Goal: Task Accomplishment & Management: Complete application form

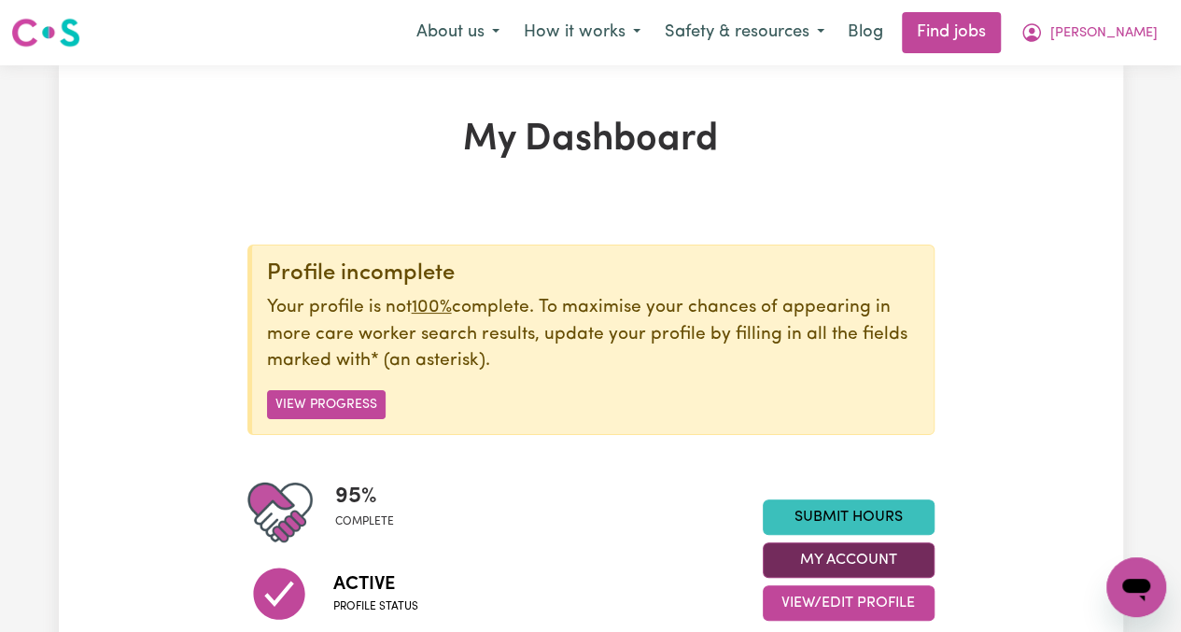
click at [849, 560] on button "My Account" at bounding box center [849, 559] width 172 height 35
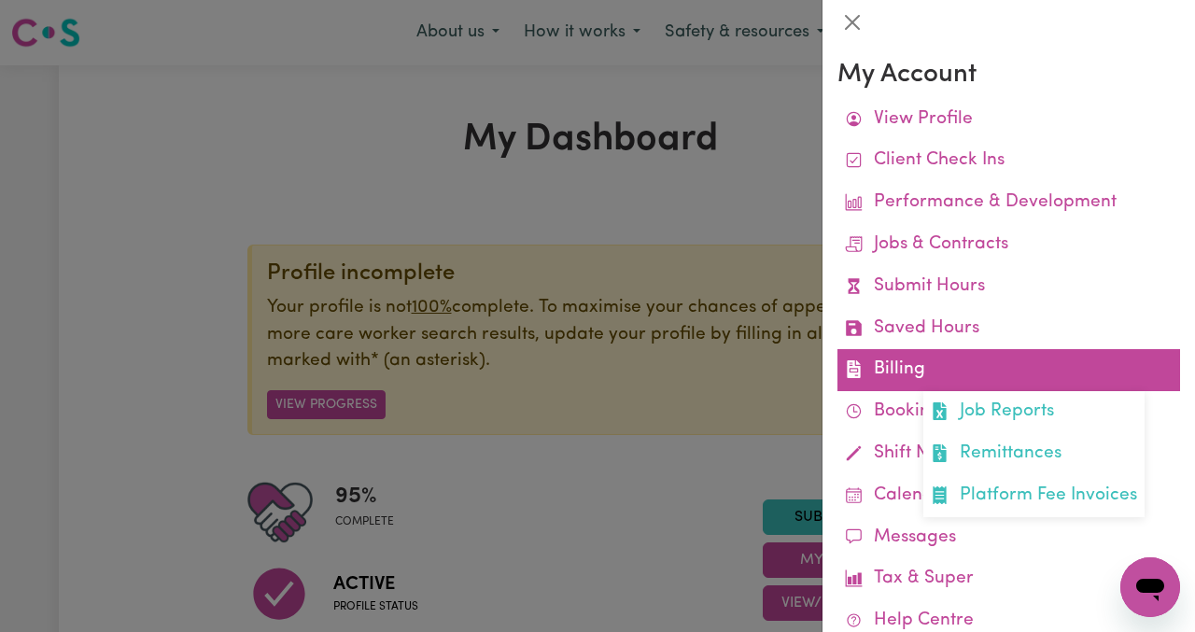
click at [893, 369] on link "Billing Job Reports Remittances Platform Fee Invoices" at bounding box center [1008, 370] width 343 height 42
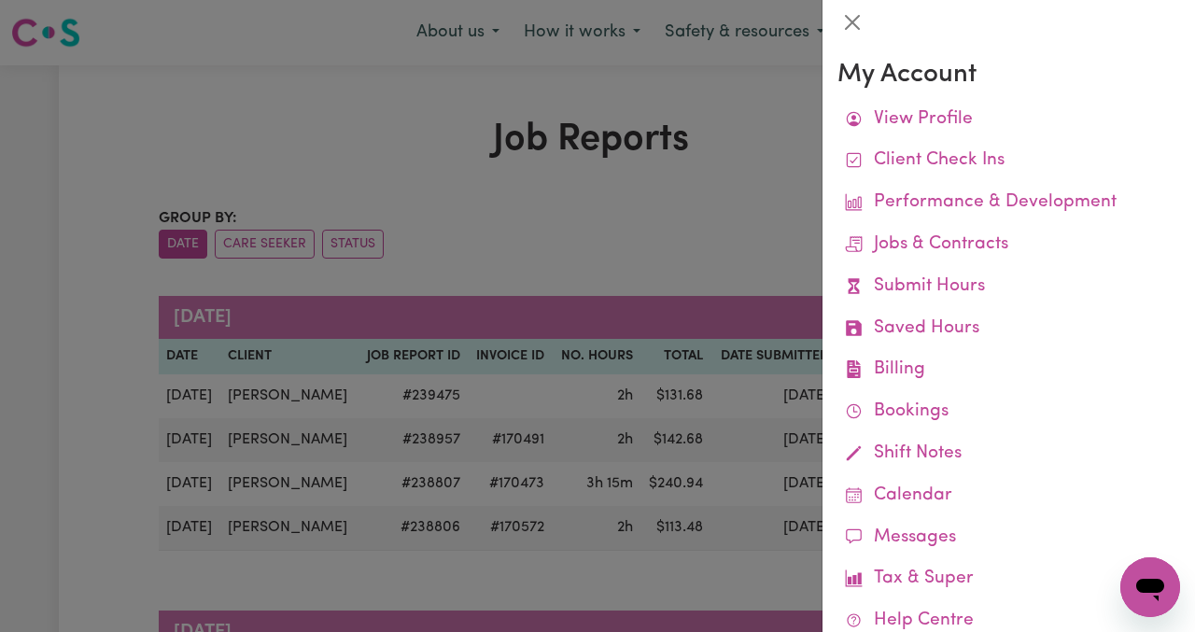
click at [549, 219] on div at bounding box center [597, 316] width 1195 height 632
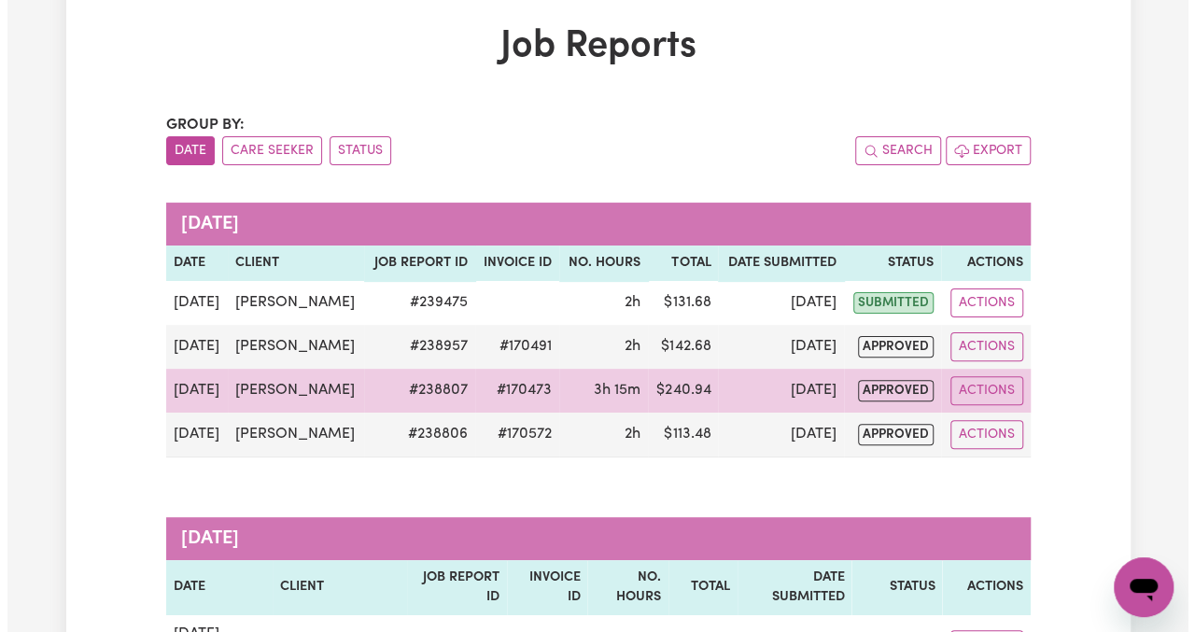
scroll to position [187, 0]
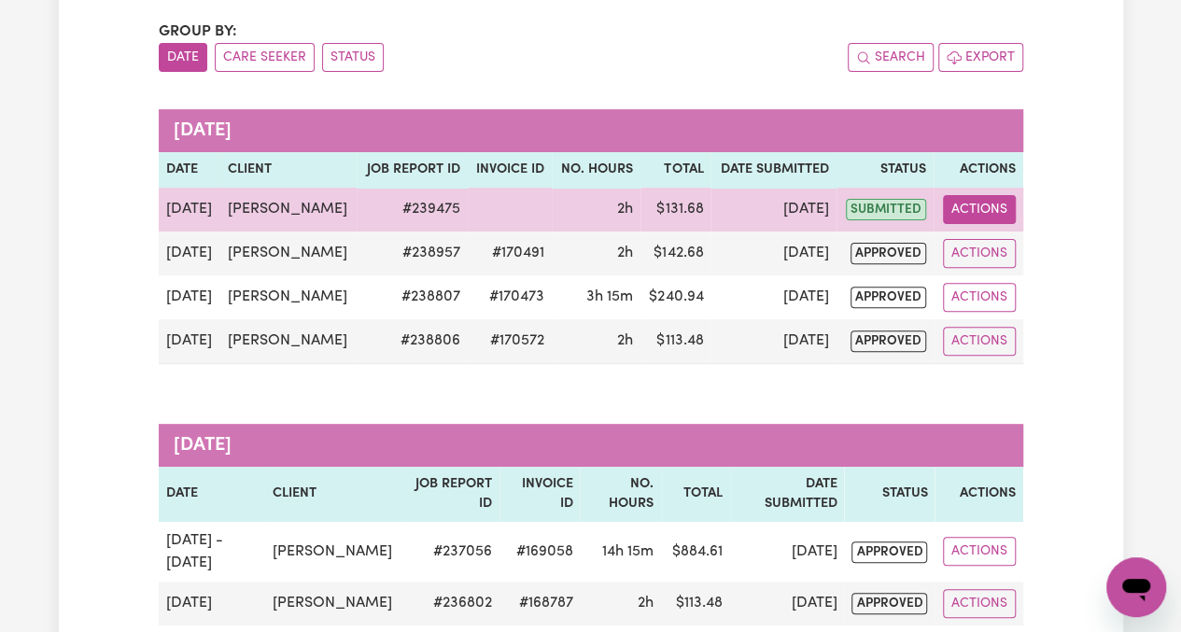
click at [973, 210] on button "Actions" at bounding box center [979, 209] width 73 height 29
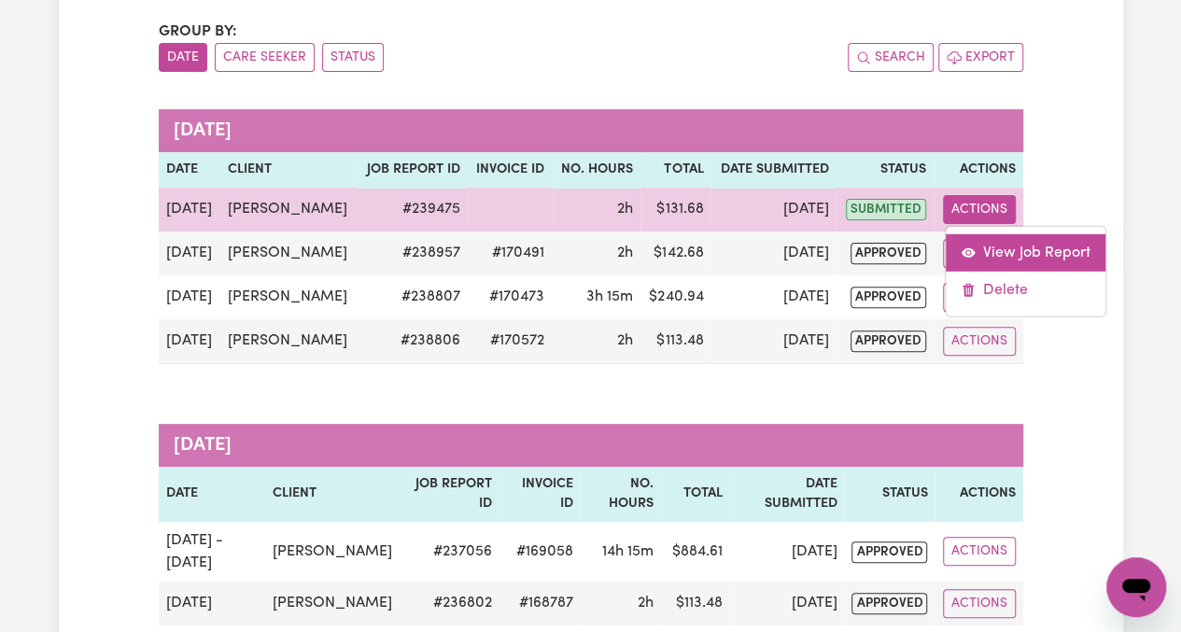
click at [1018, 256] on link "View Job Report" at bounding box center [1026, 251] width 160 height 37
select select "pm"
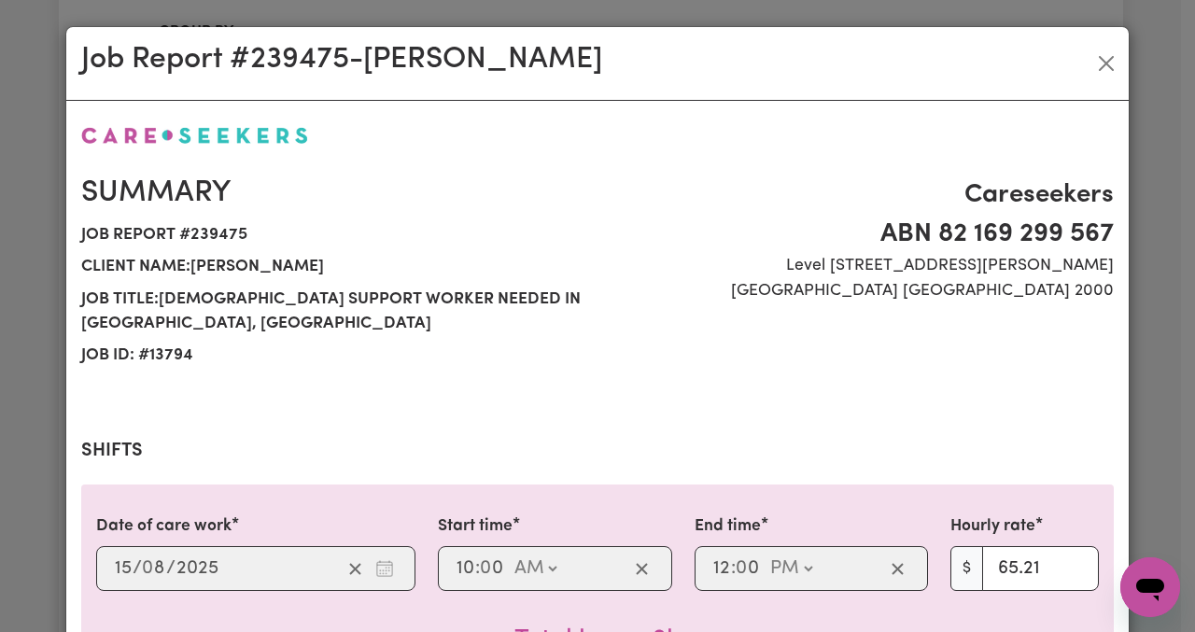
select select "65.21-Weekday"
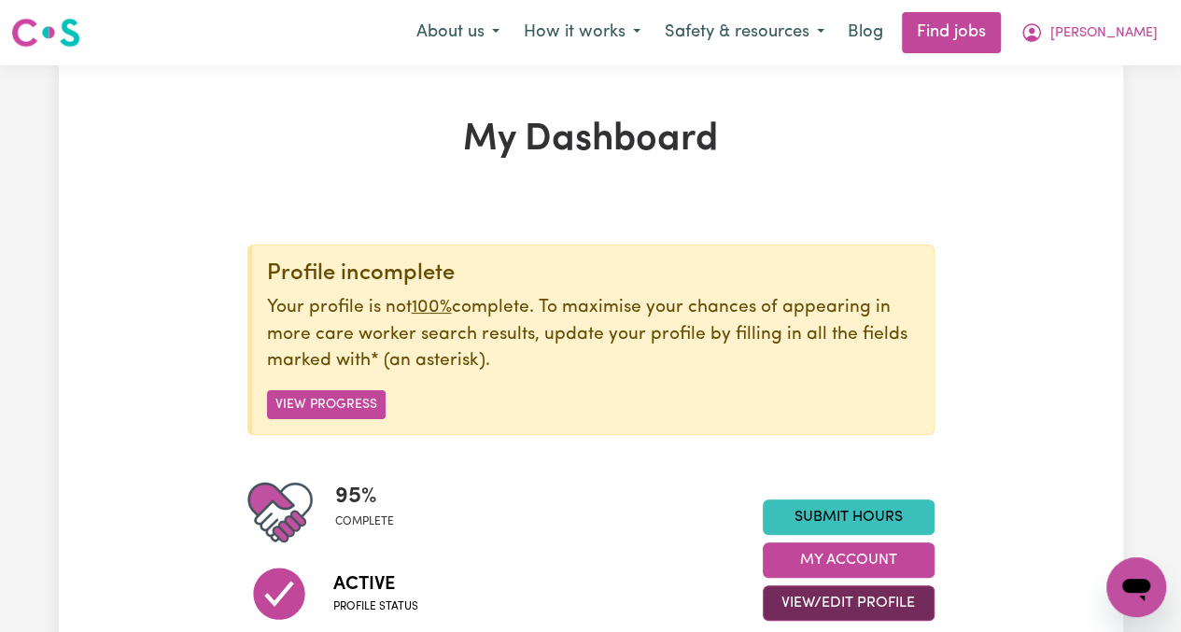
click at [852, 599] on button "View/Edit Profile" at bounding box center [849, 602] width 172 height 35
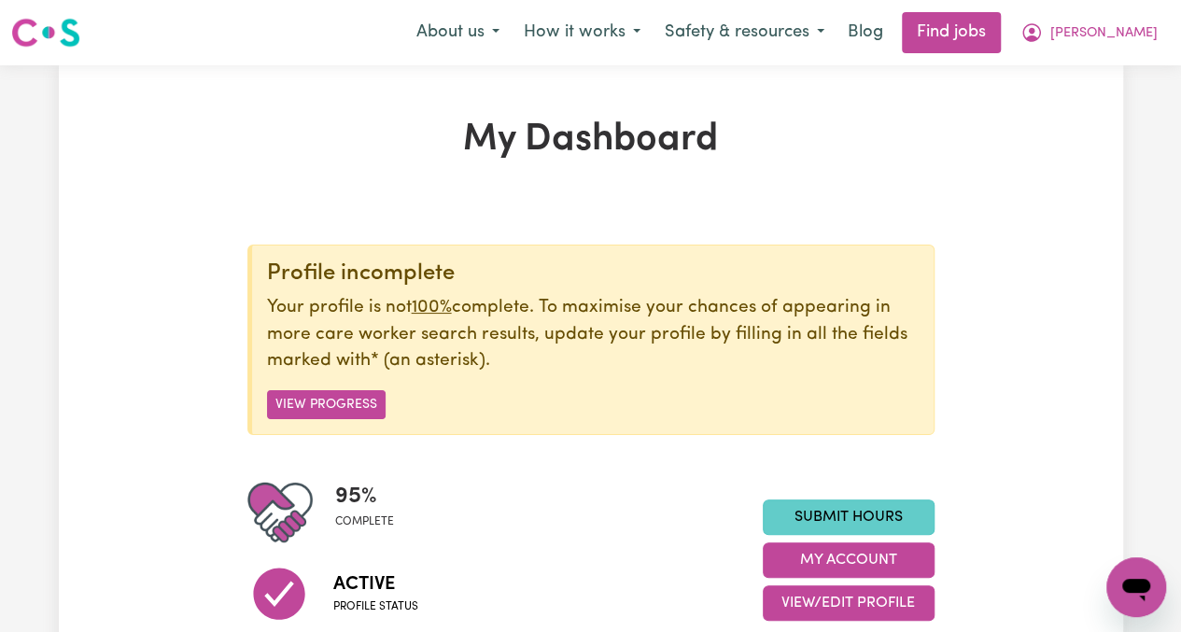
click at [825, 512] on link "Submit Hours" at bounding box center [849, 516] width 172 height 35
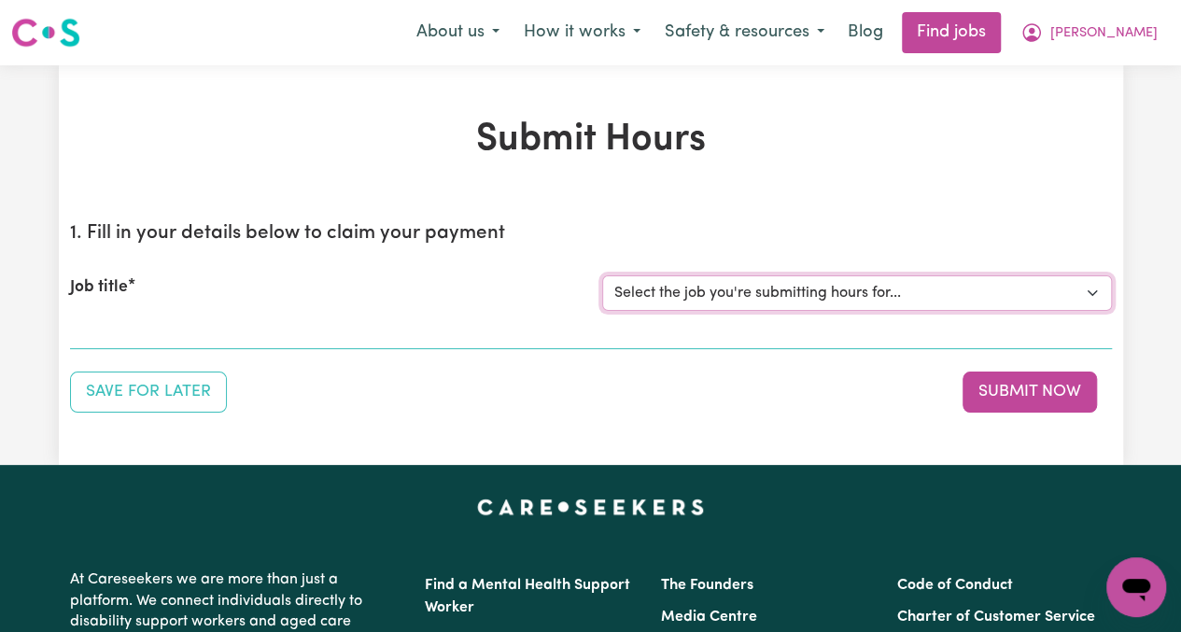
click at [715, 296] on select "Select the job you're submitting hours for... [[PERSON_NAME]] Greek speaking Ca…" at bounding box center [857, 292] width 510 height 35
select select "13794"
click at [602, 275] on select "Select the job you're submitting hours for... [[PERSON_NAME]] Greek speaking Ca…" at bounding box center [857, 292] width 510 height 35
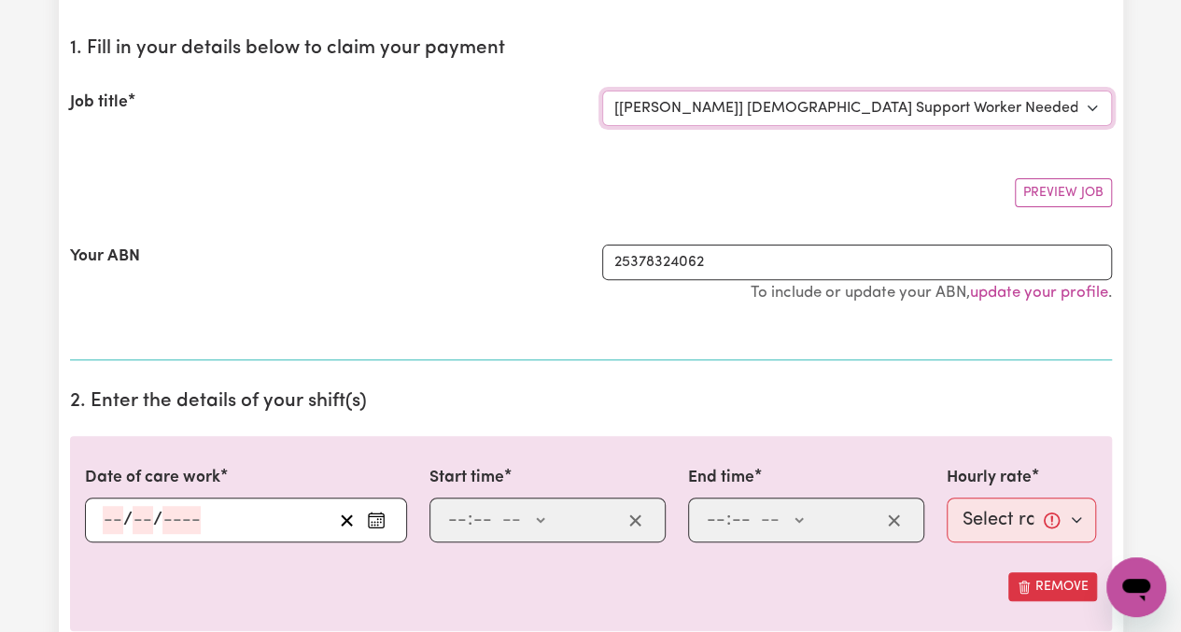
scroll to position [187, 0]
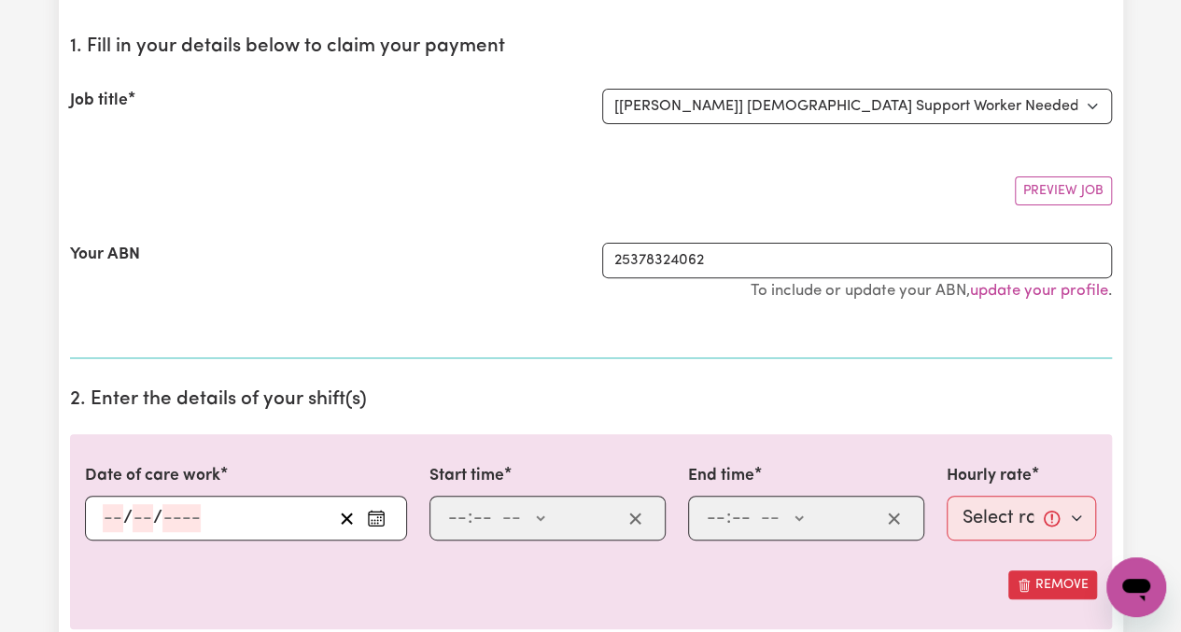
click at [383, 516] on icon "Enter the date of care work" at bounding box center [376, 518] width 19 height 19
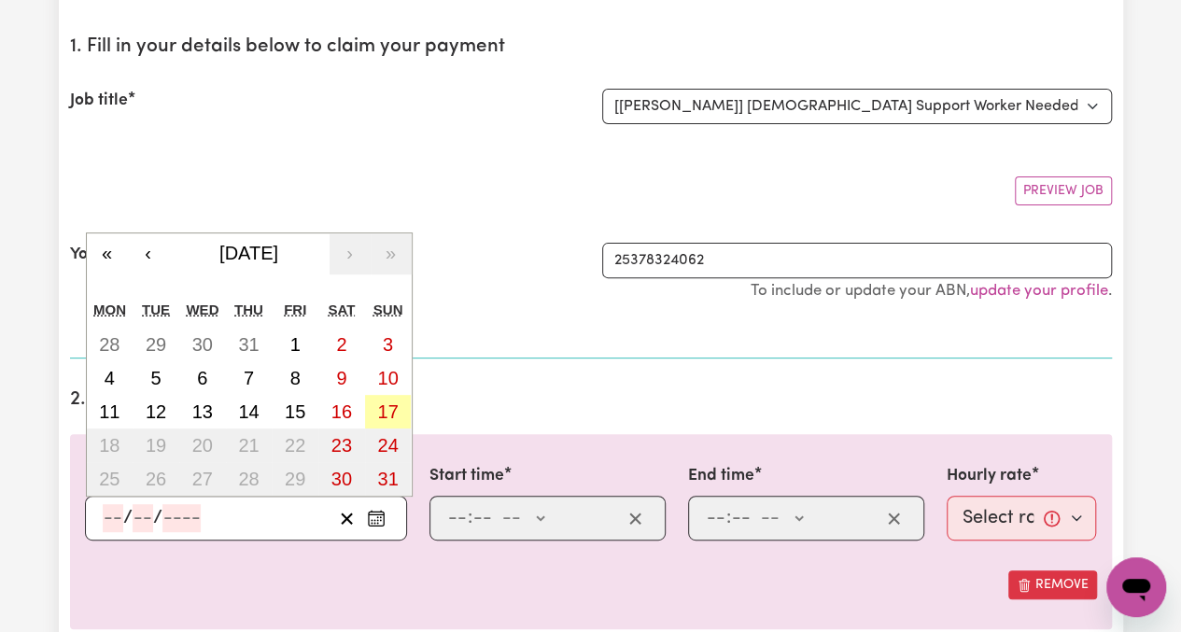
click at [389, 411] on abbr "17" at bounding box center [387, 411] width 21 height 21
type input "[DATE]"
type input "17"
type input "8"
type input "2025"
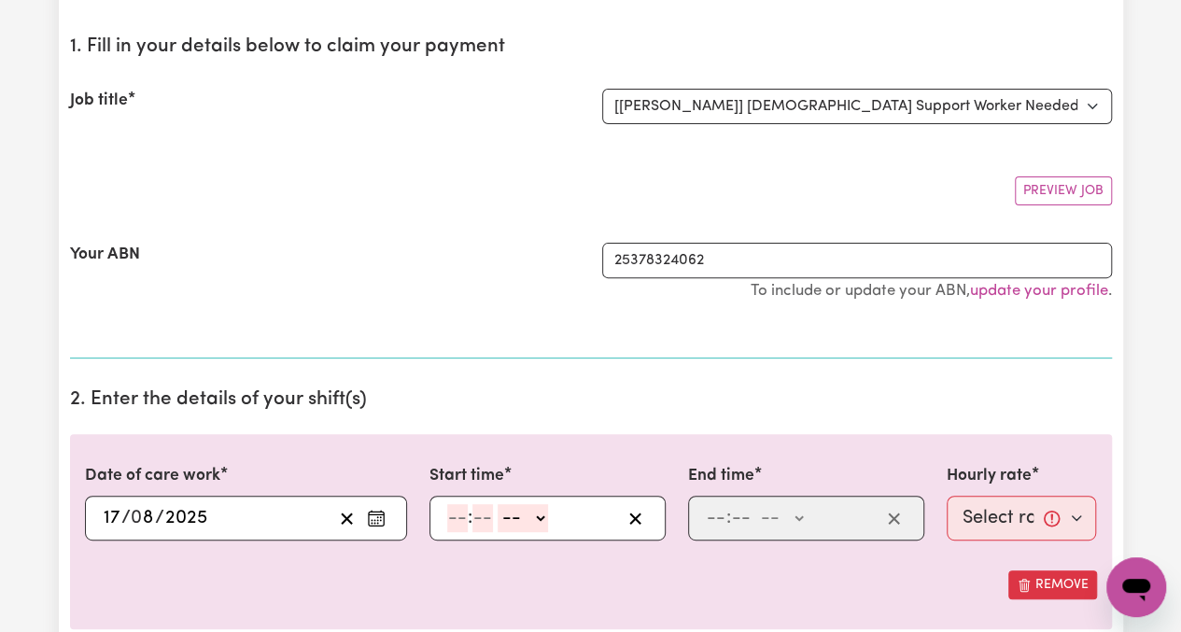
click at [447, 511] on input "number" at bounding box center [457, 518] width 21 height 28
type input "12"
type input "0"
select select "am"
type input "00:00"
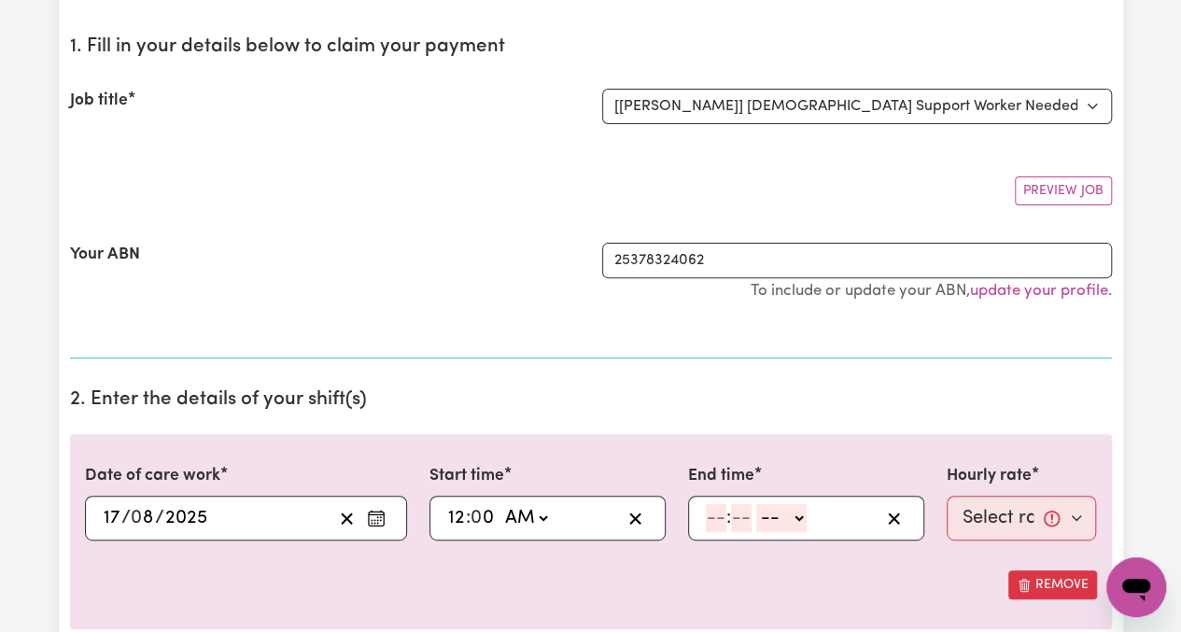
select select "pm"
type input "12:00"
type input "3"
type input "0"
select select "am"
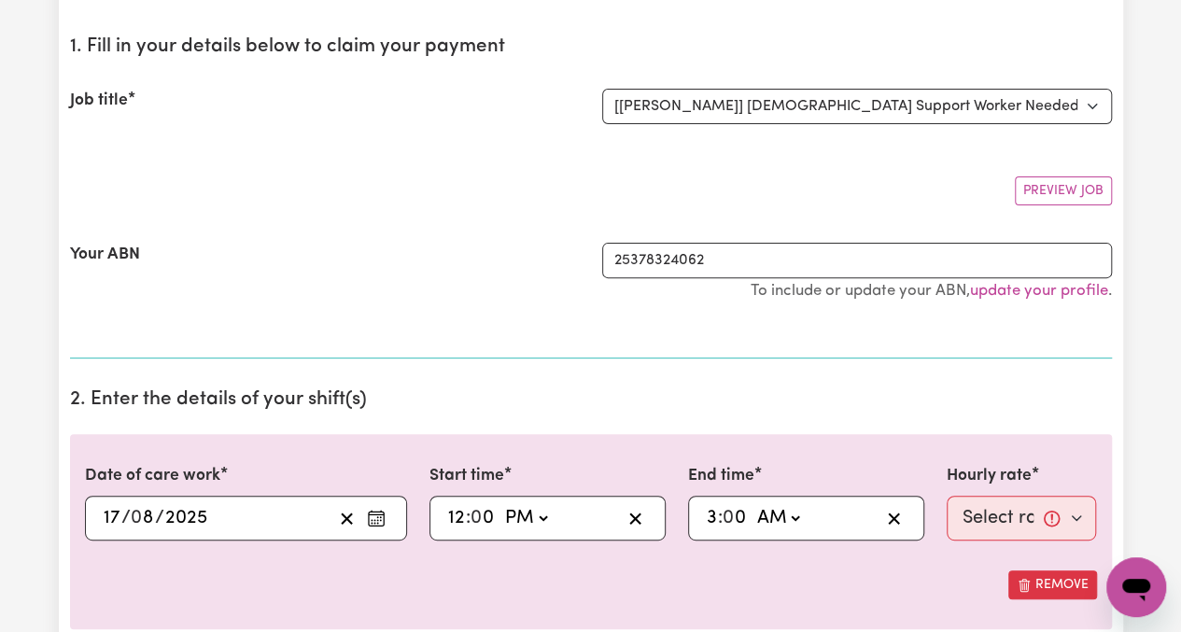
type input "03:00"
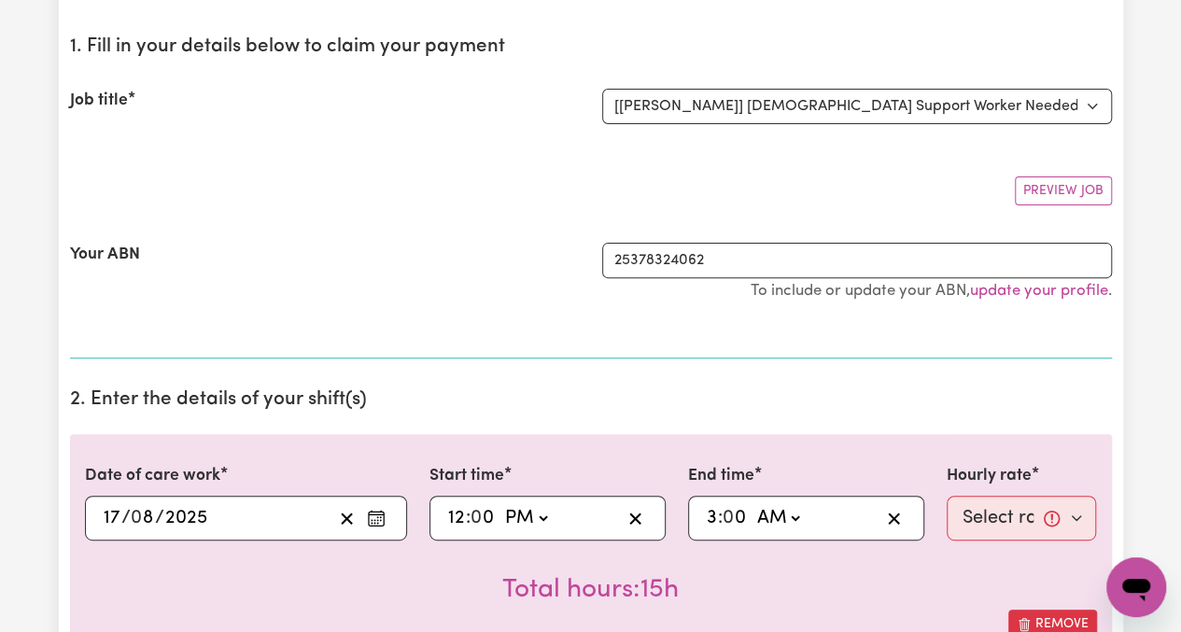
select select "pm"
type input "15:00"
click at [1009, 511] on select "Select rate... $65.21 (Weekday) $144.88 (Public Holiday) $71.85 (Evening Care)" at bounding box center [1021, 518] width 150 height 45
select select "65.21-Weekday"
click at [946, 496] on select "Select rate... $65.21 (Weekday) $144.88 (Public Holiday) $71.85 (Evening Care)" at bounding box center [1021, 518] width 150 height 45
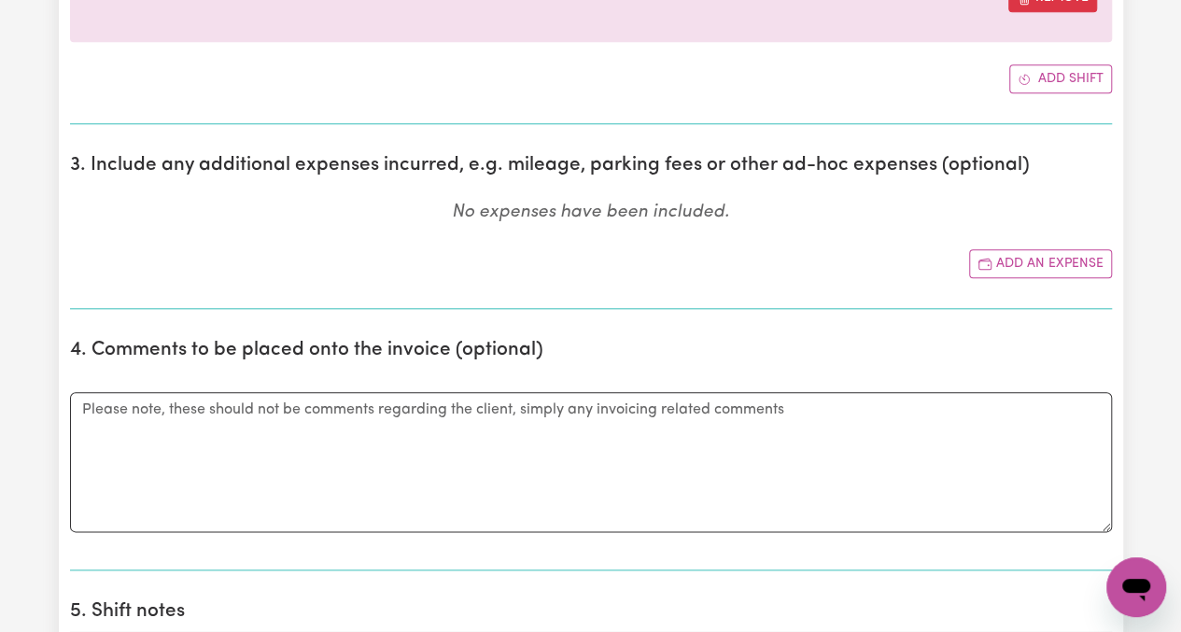
scroll to position [840, 0]
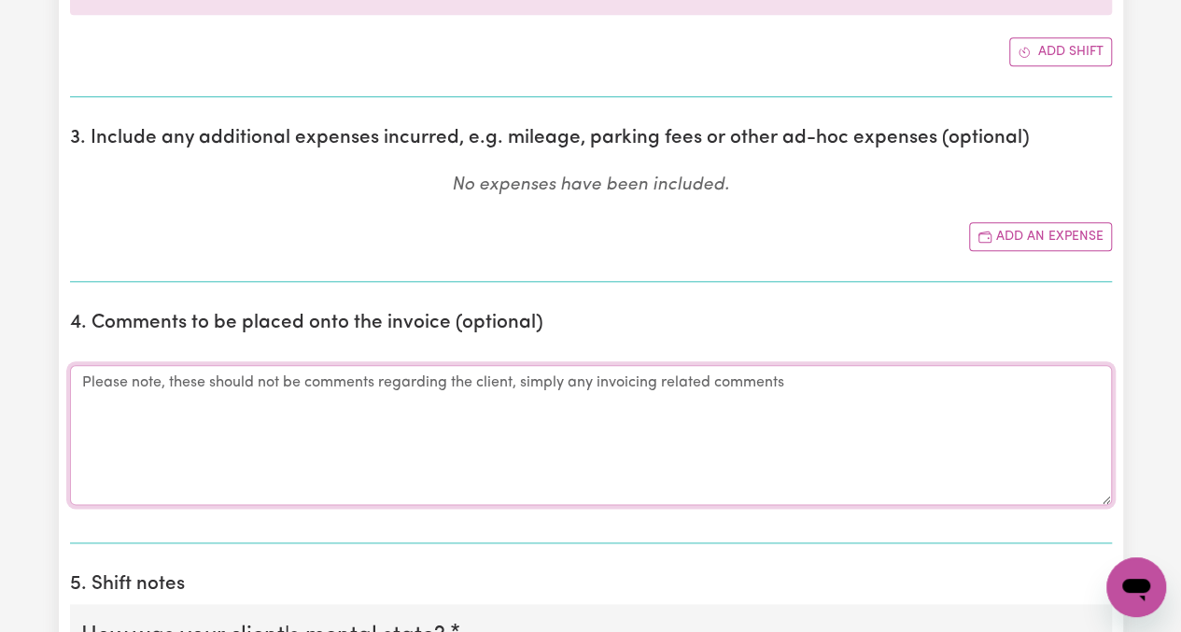
click at [763, 430] on textarea "Comments" at bounding box center [591, 435] width 1042 height 140
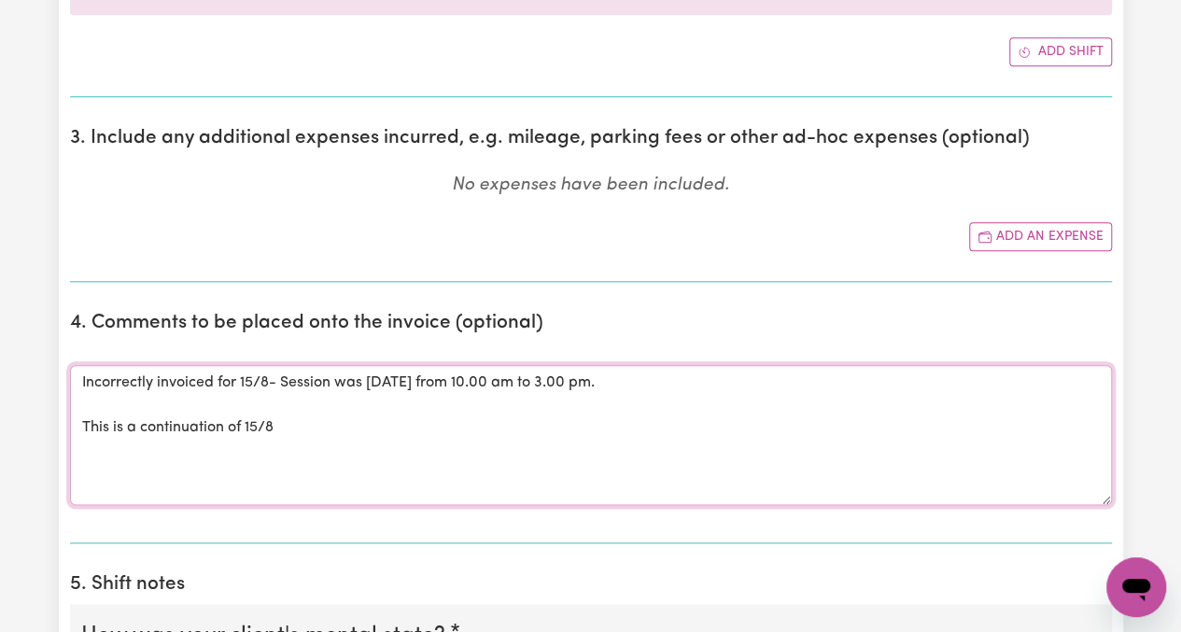
click at [311, 434] on textarea "Incorrectly invoiced for 15/8- Session was [DATE] from 10.00 am to 3.00 pm. Thi…" at bounding box center [591, 435] width 1042 height 140
paste textarea "Picked up [PERSON_NAME] from her home in [GEOGRAPHIC_DATA]. Travelled to [GEOGR…"
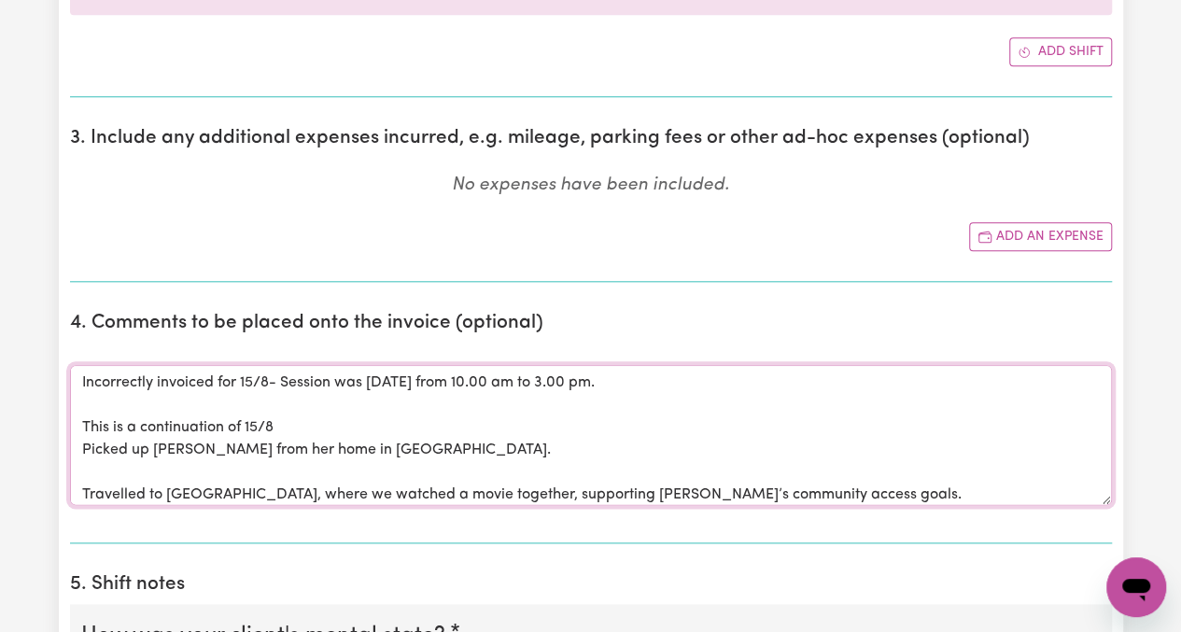
click at [84, 419] on textarea "Incorrectly invoiced for 15/8- Session was [DATE] from 10.00 am to 3.00 pm. Thi…" at bounding box center [591, 435] width 1042 height 140
click at [345, 428] on textarea "Incorrectly invoiced for 15/8- Session was [DATE] from 10.00 am to 3.00 pm. ***…" at bounding box center [591, 435] width 1042 height 140
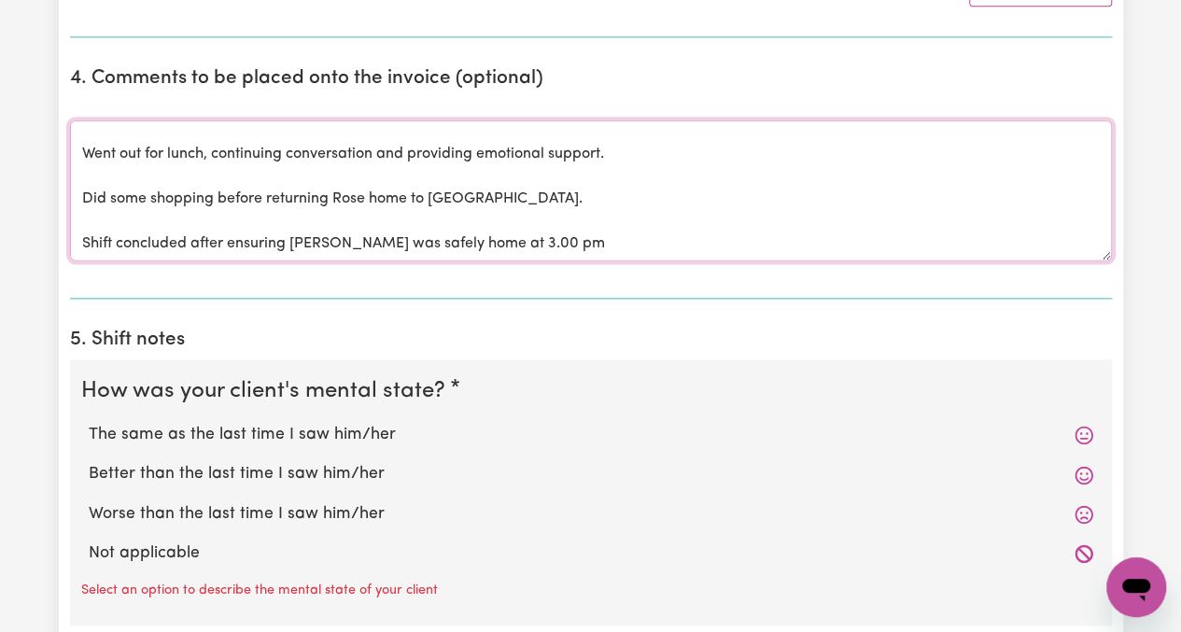
scroll to position [1120, 0]
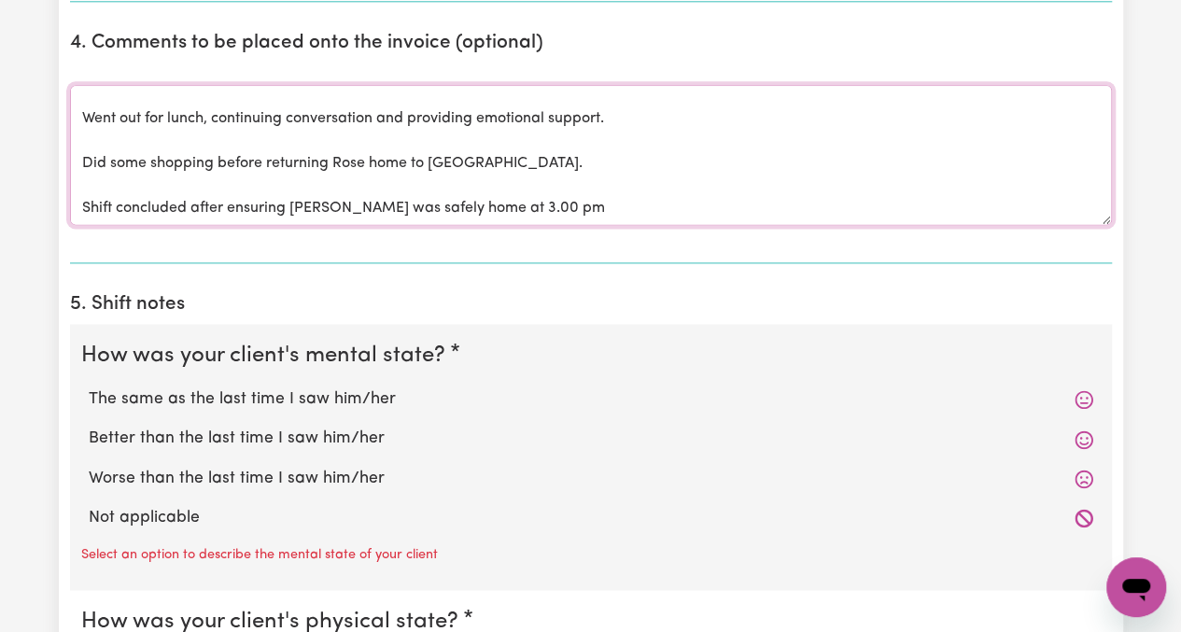
type textarea "Incorrectly invoiced for 15/8- Session was [DATE] from 10.00 am to 3.00 pm. ***…"
click at [205, 387] on label "The same as the last time I saw him/her" at bounding box center [591, 399] width 1004 height 24
click at [89, 386] on input "The same as the last time I saw him/her" at bounding box center [88, 386] width 1 height 1
radio input "true"
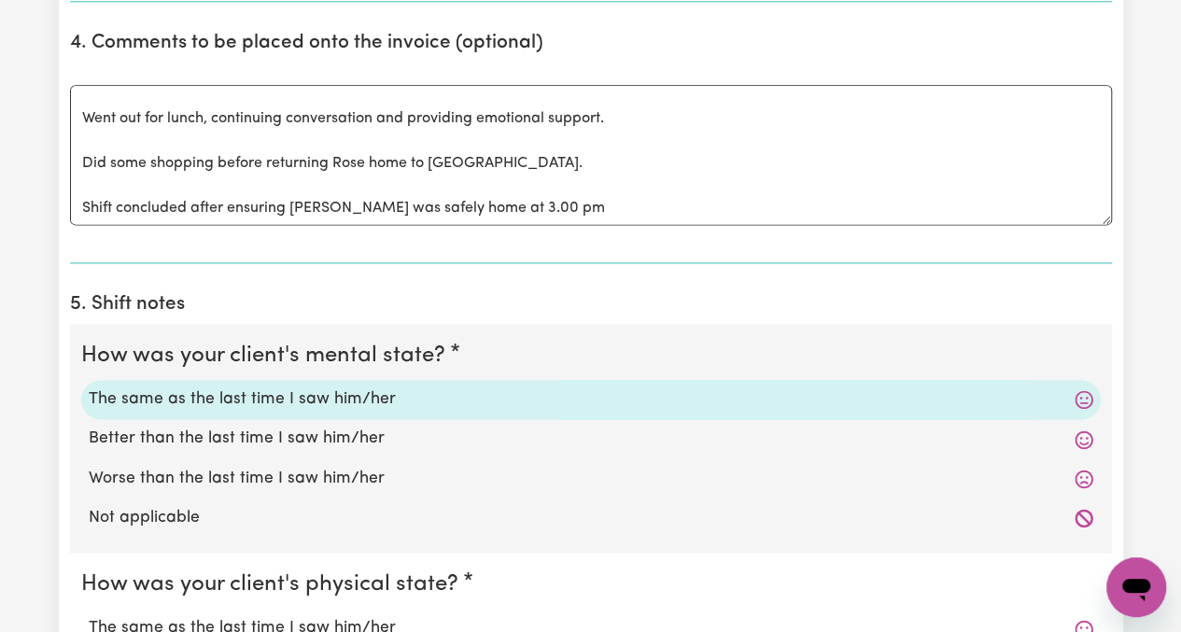
scroll to position [1400, 0]
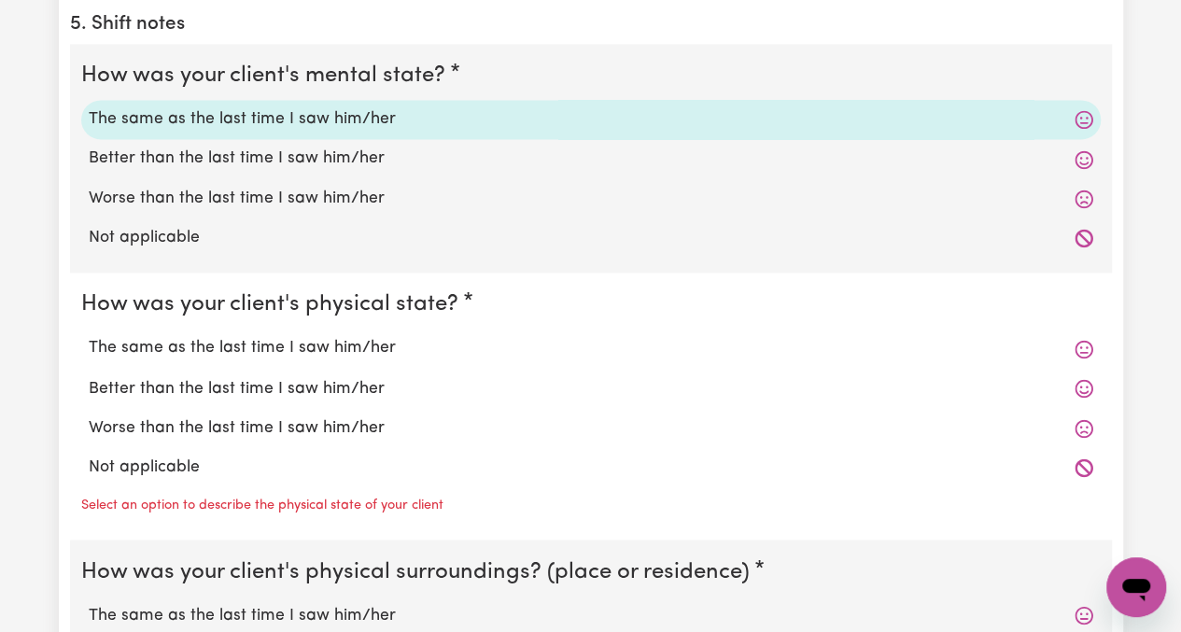
click at [241, 346] on label "The same as the last time I saw him/her" at bounding box center [591, 348] width 1004 height 24
click at [89, 336] on input "The same as the last time I saw him/her" at bounding box center [88, 335] width 1 height 1
radio input "true"
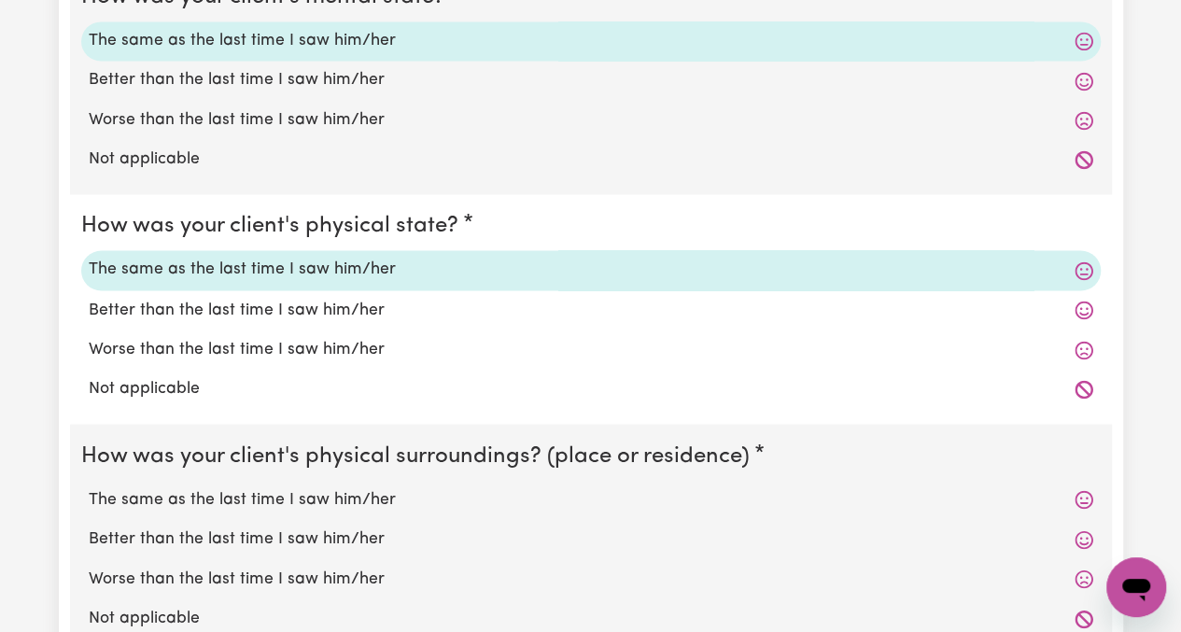
scroll to position [1587, 0]
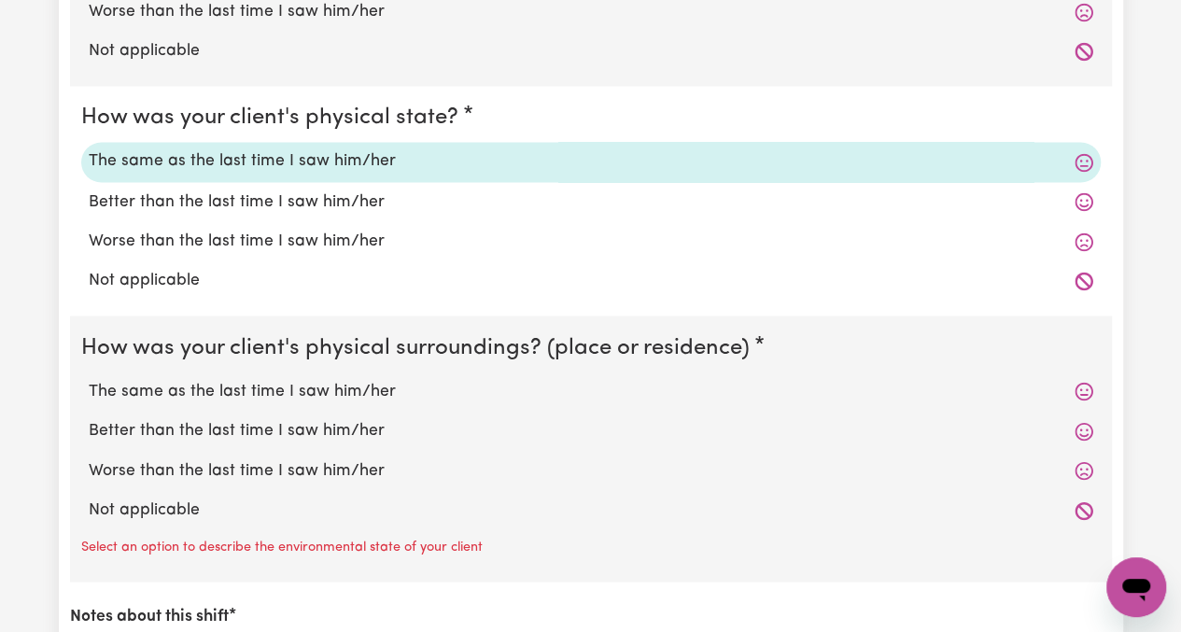
click at [224, 391] on label "The same as the last time I saw him/her" at bounding box center [591, 391] width 1004 height 24
click at [89, 379] on input "The same as the last time I saw him/her" at bounding box center [88, 378] width 1 height 1
radio input "true"
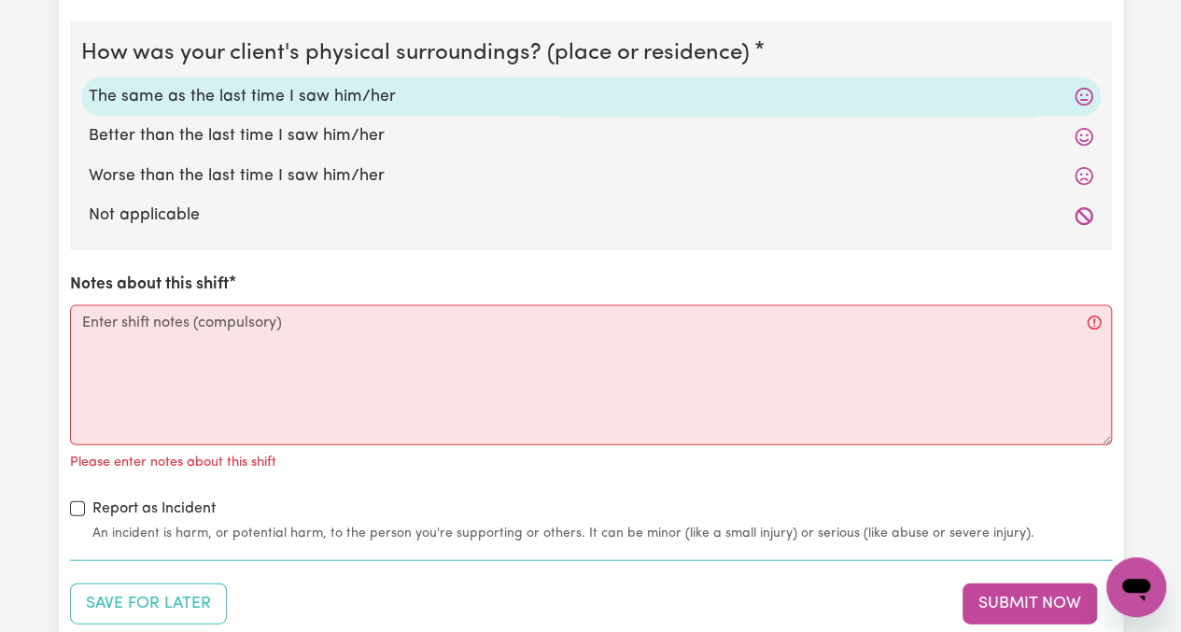
scroll to position [2147, 0]
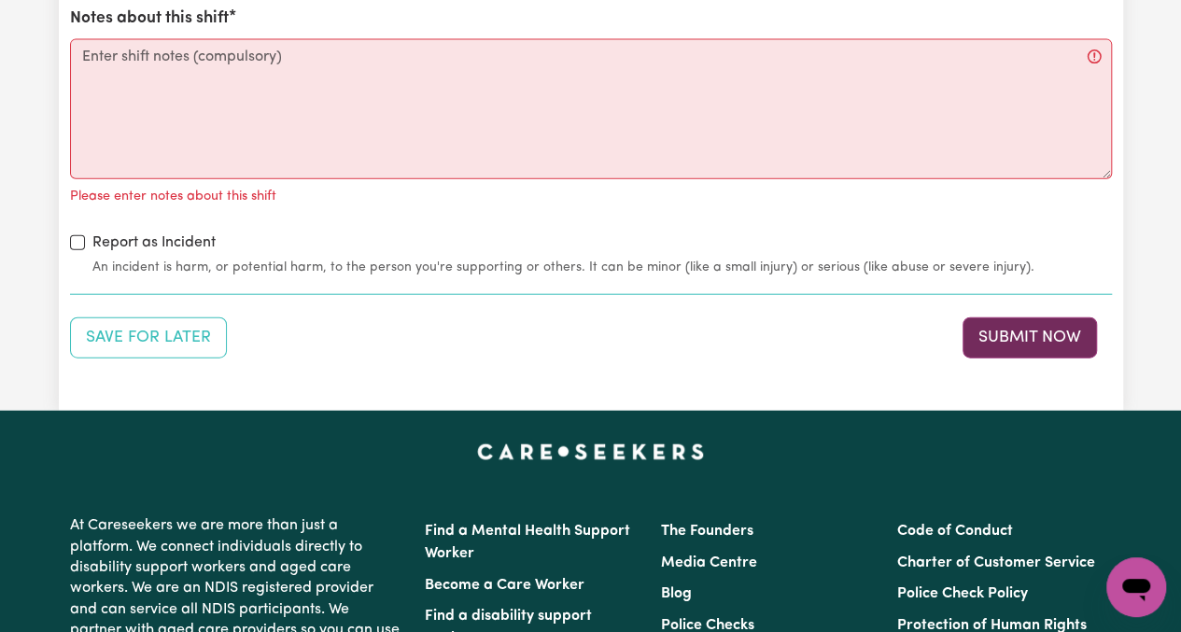
click at [1061, 329] on button "Submit Now" at bounding box center [1029, 337] width 134 height 41
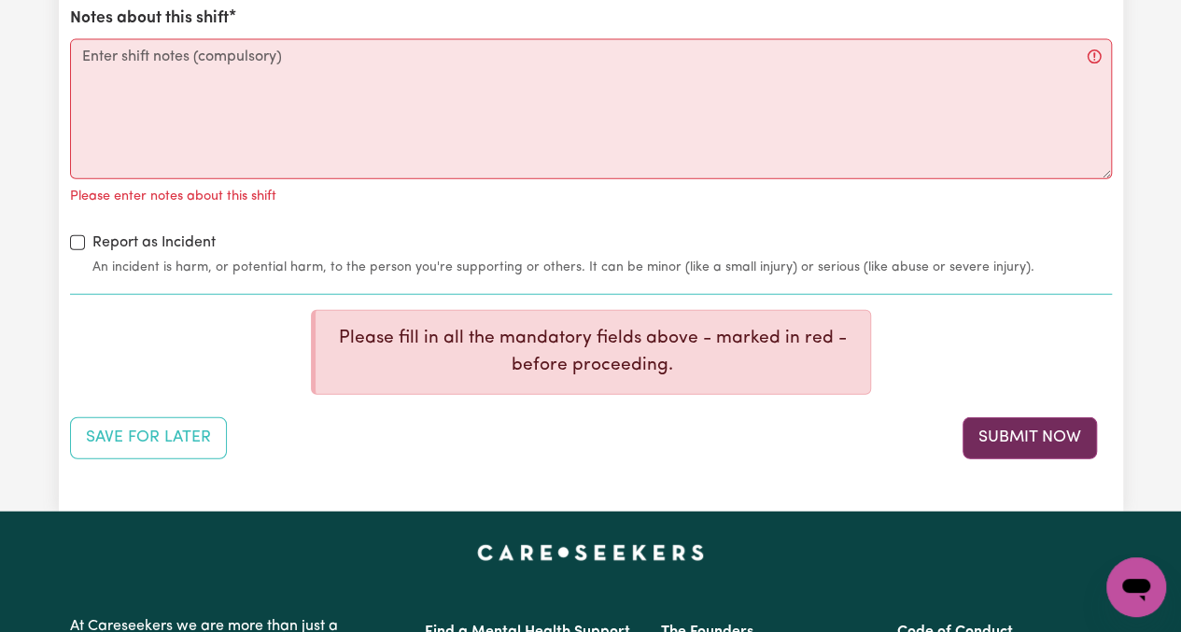
click at [1012, 442] on button "Submit Now" at bounding box center [1029, 437] width 134 height 41
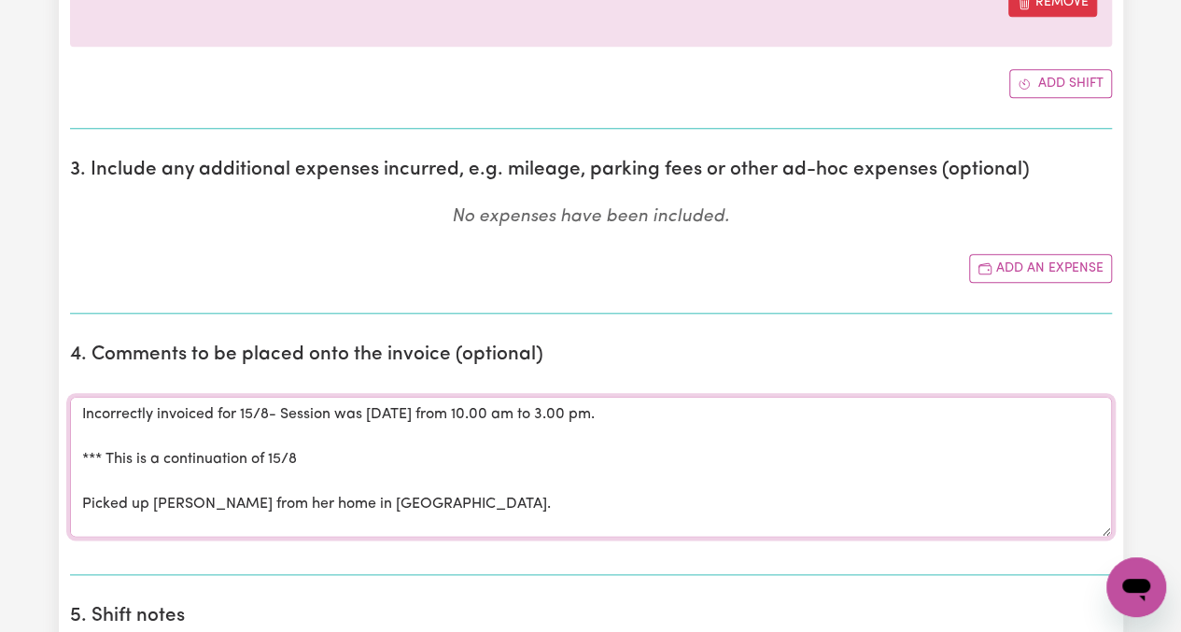
scroll to position [747, 0]
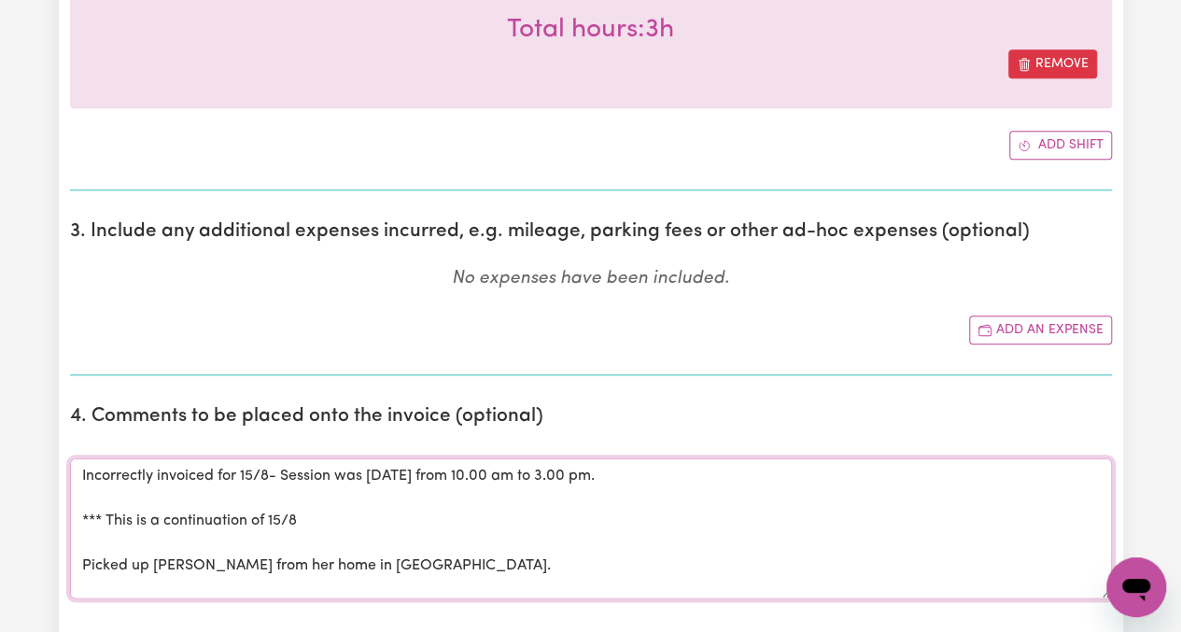
drag, startPoint x: 537, startPoint y: 206, endPoint x: 71, endPoint y: 229, distance: 466.3
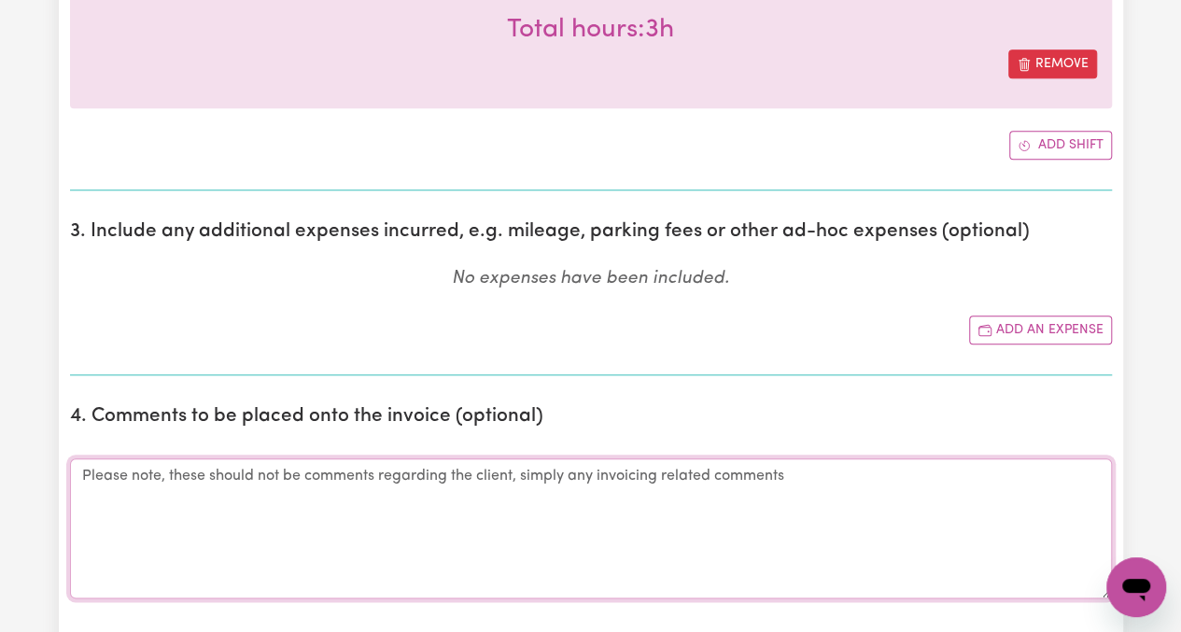
click at [416, 498] on textarea "Comments" at bounding box center [591, 528] width 1042 height 140
paste textarea "Incorrectly invoiced for 15/8- Session was [DATE] from 10.00 am to 3.00 pm. ***…"
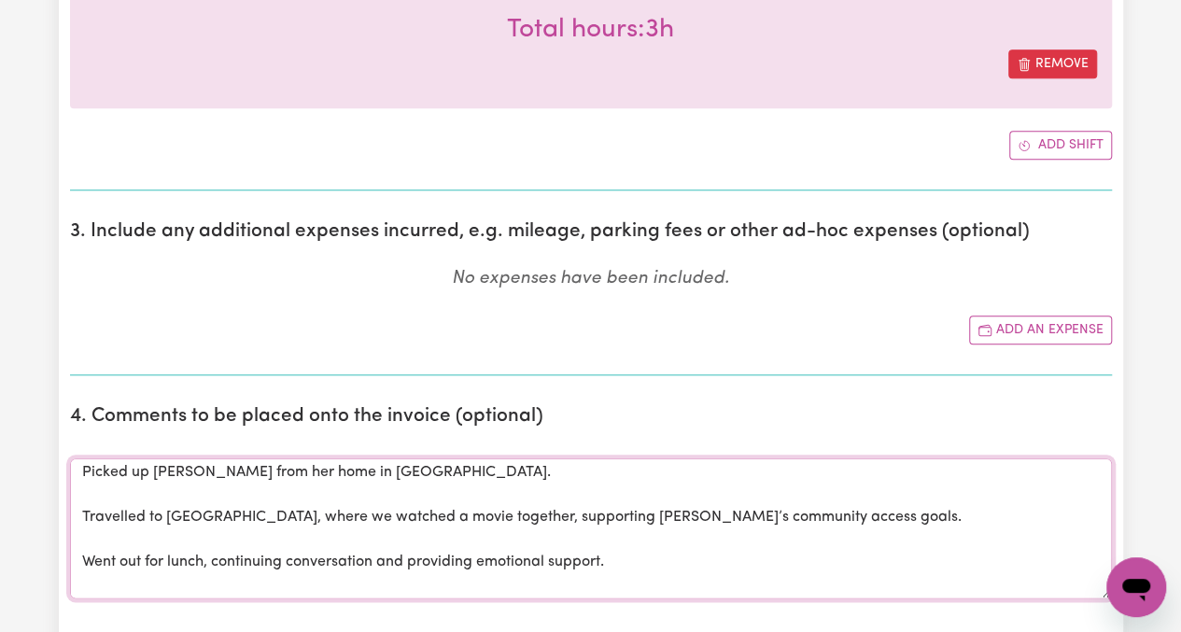
scroll to position [0, 0]
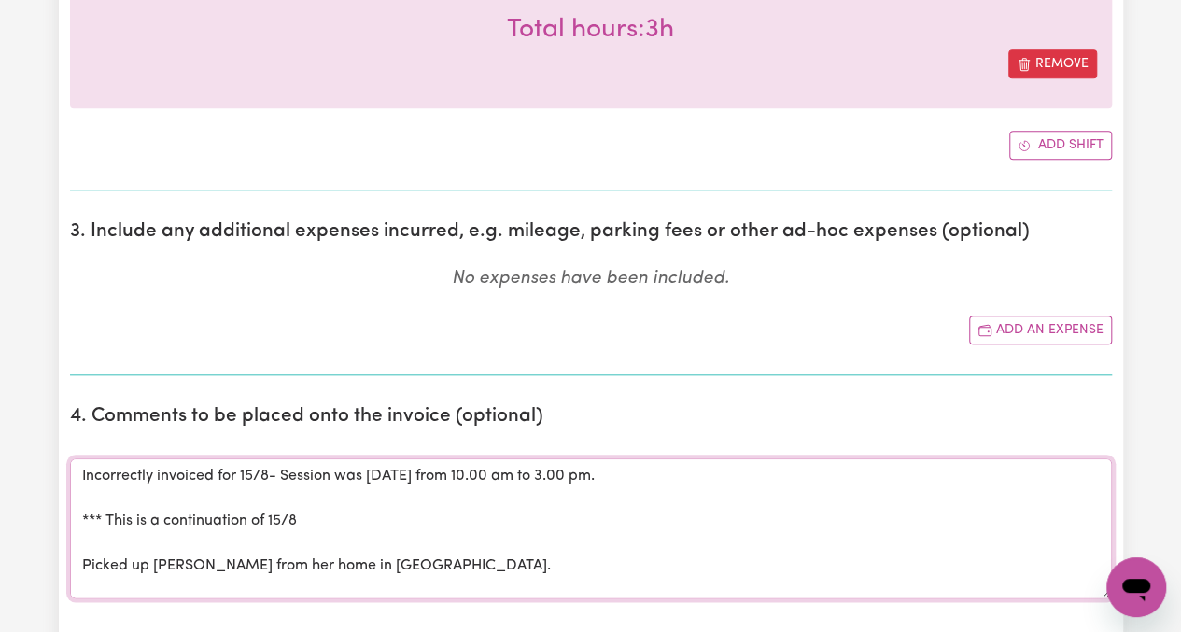
drag, startPoint x: 538, startPoint y: 399, endPoint x: 73, endPoint y: 517, distance: 479.7
click at [73, 517] on textarea "Incorrectly invoiced for 15/8- Session was [DATE] from 10.00 am to 3.00 pm. ***…" at bounding box center [591, 528] width 1042 height 140
drag, startPoint x: 187, startPoint y: 512, endPoint x: 103, endPoint y: 563, distance: 98.5
click at [103, 563] on textarea "Incorrectly invoiced for 15/8- Session was [DATE] from 10.00 am to 3.00 pm. ***…" at bounding box center [591, 528] width 1042 height 140
click at [80, 558] on textarea "Incorrectly invoiced for 15/8- Session was [DATE] from 10.00 am to 3.00 pm. ***…" at bounding box center [591, 528] width 1042 height 140
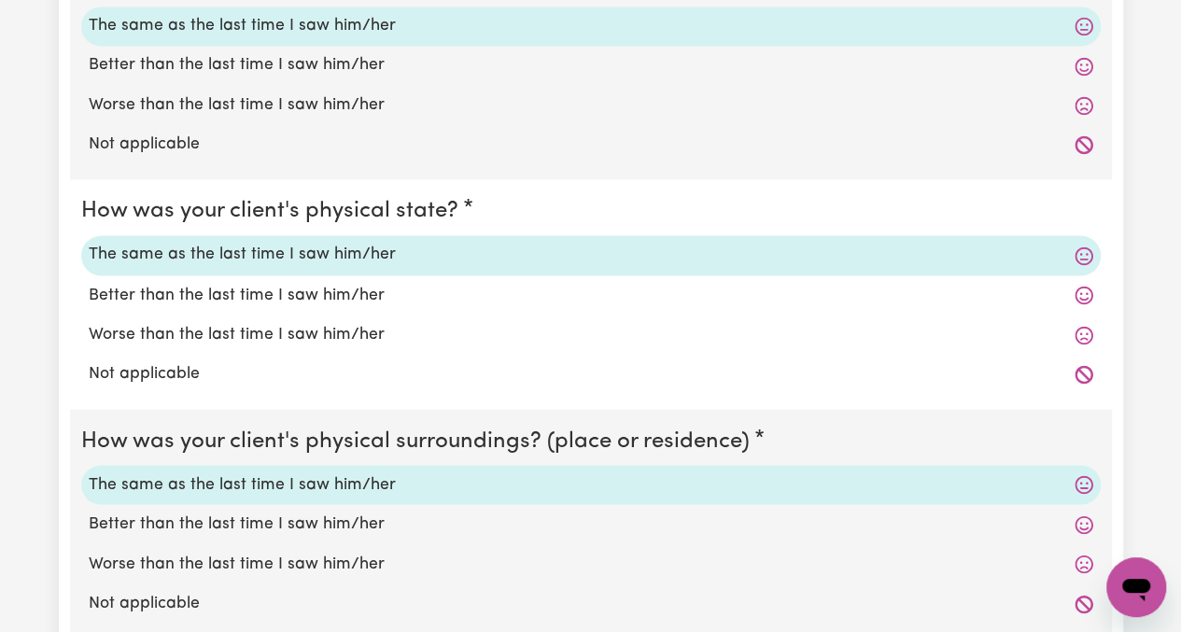
scroll to position [1867, 0]
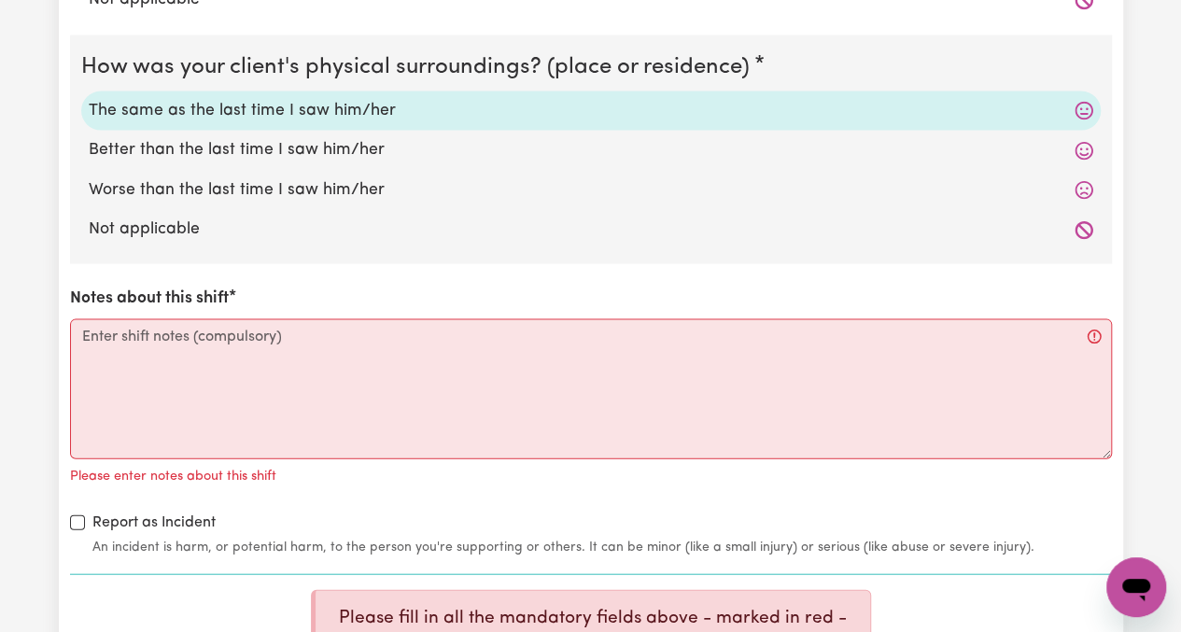
type textarea "Incorrectly invoiced for 15/8- Session was [DATE] from 10.00 am to 3.00 pm. ***…"
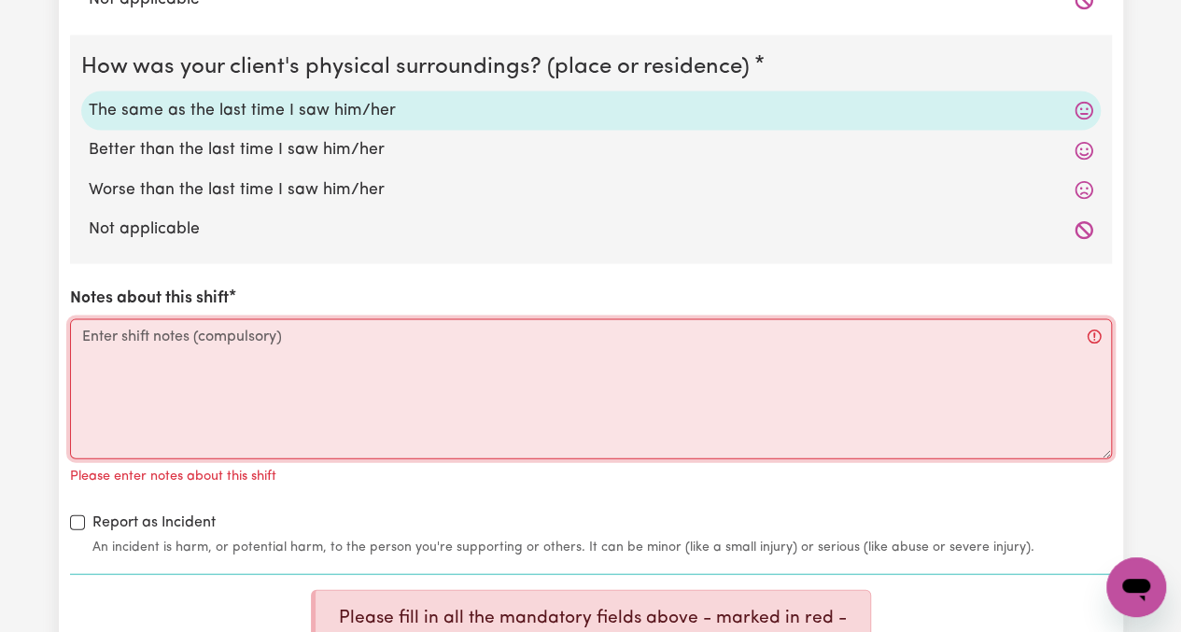
click at [94, 339] on textarea "Notes about this shift" at bounding box center [591, 389] width 1042 height 140
paste textarea "Picked up [PERSON_NAME] from her home in [GEOGRAPHIC_DATA]. Travelled to [GEOGR…"
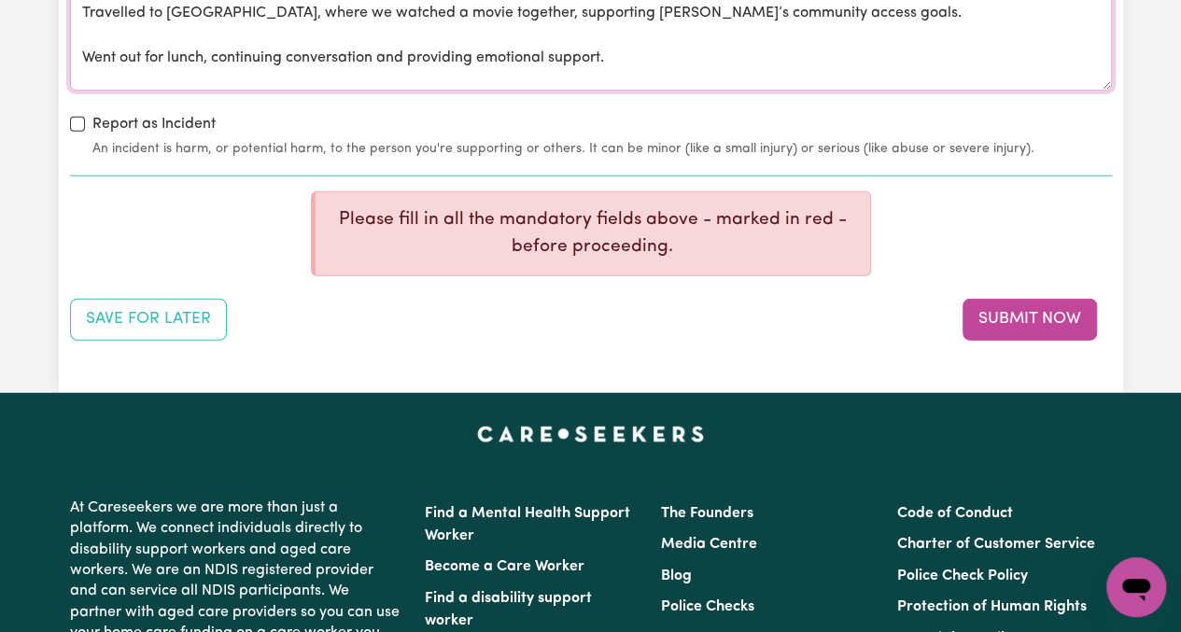
scroll to position [2240, 0]
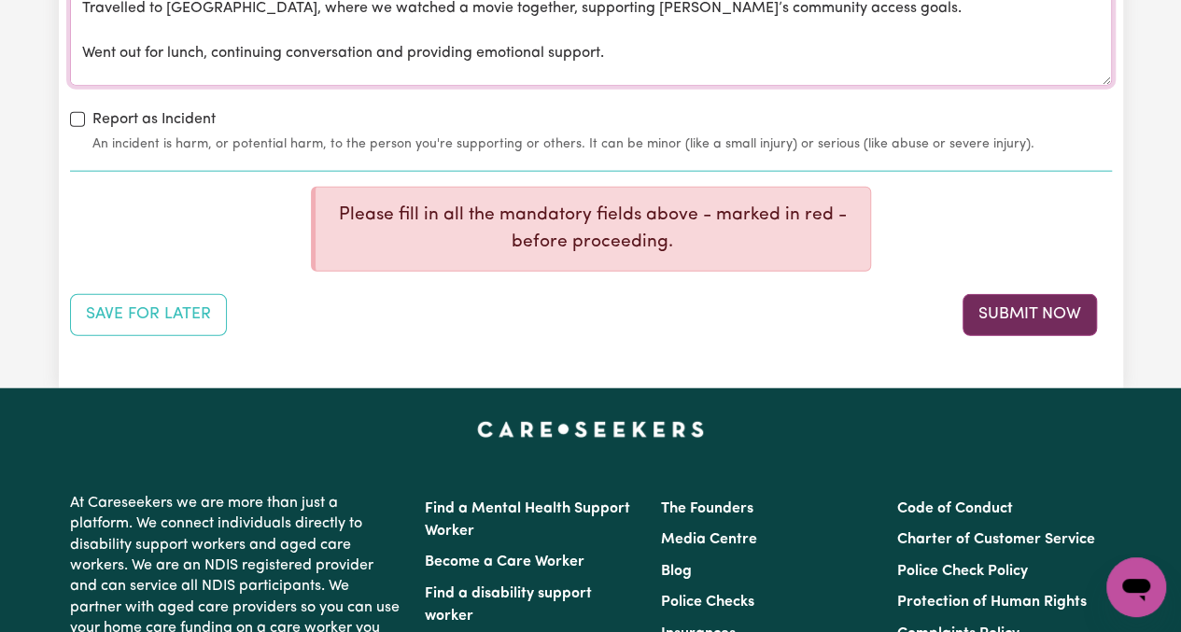
type textarea "Picked up [PERSON_NAME] from her home in [GEOGRAPHIC_DATA]. Travelled to [GEOGR…"
click at [1027, 317] on button "Submit Now" at bounding box center [1029, 314] width 134 height 41
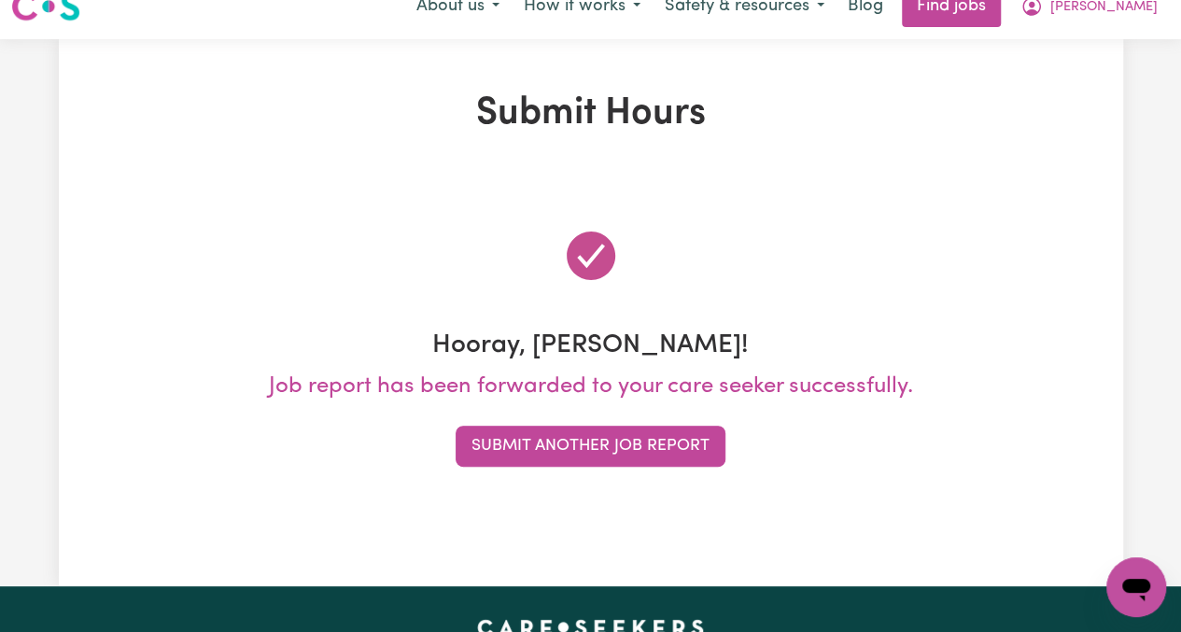
scroll to position [0, 0]
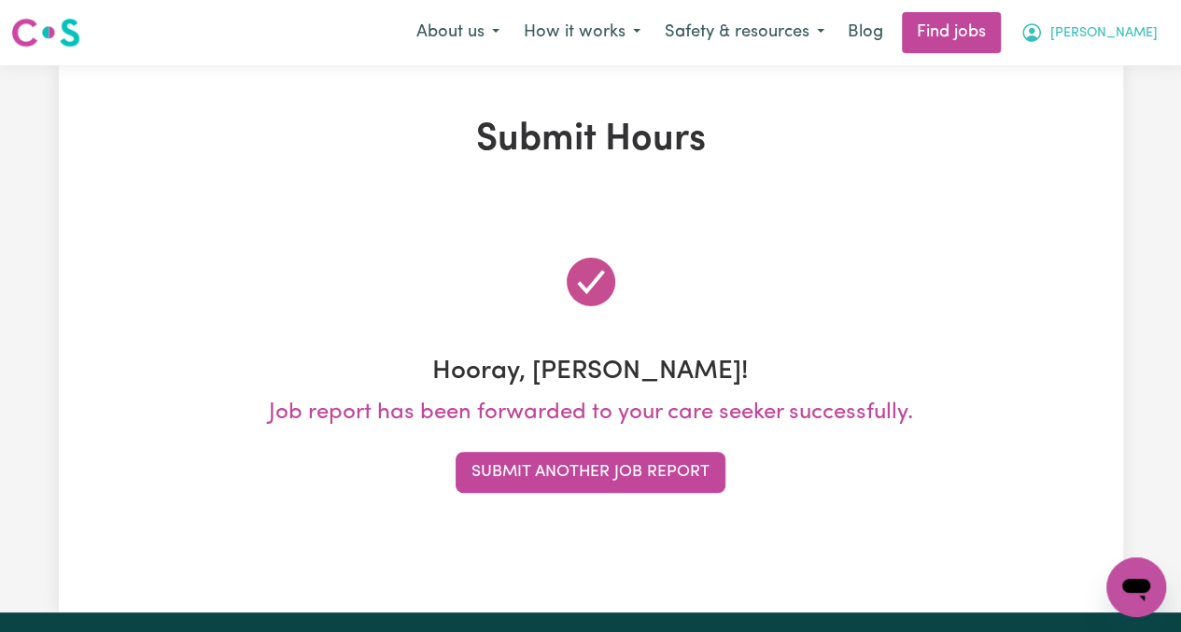
click at [1162, 25] on button "[PERSON_NAME]" at bounding box center [1088, 32] width 161 height 39
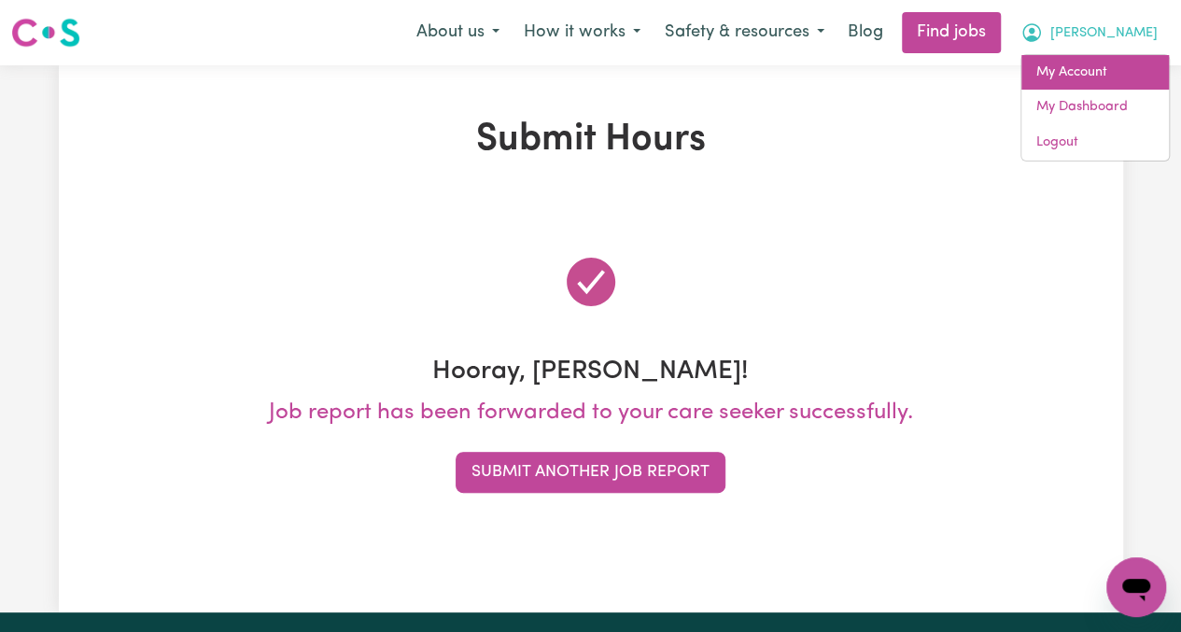
click at [1109, 70] on link "My Account" at bounding box center [1094, 72] width 147 height 35
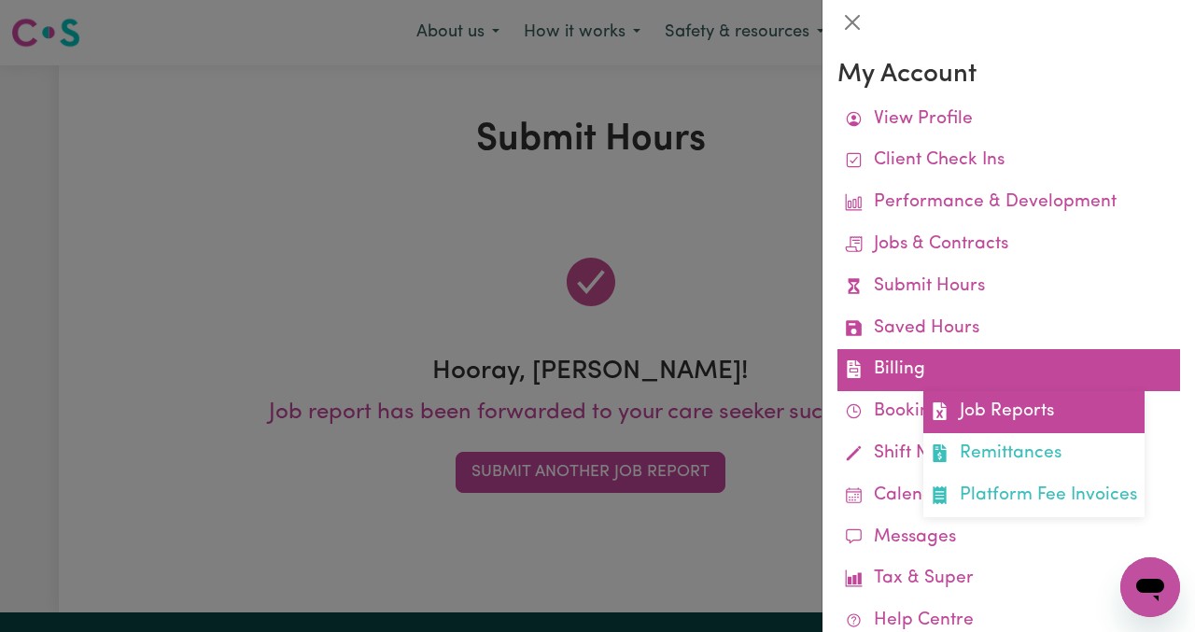
click at [926, 393] on link "Job Reports" at bounding box center [1033, 412] width 221 height 42
